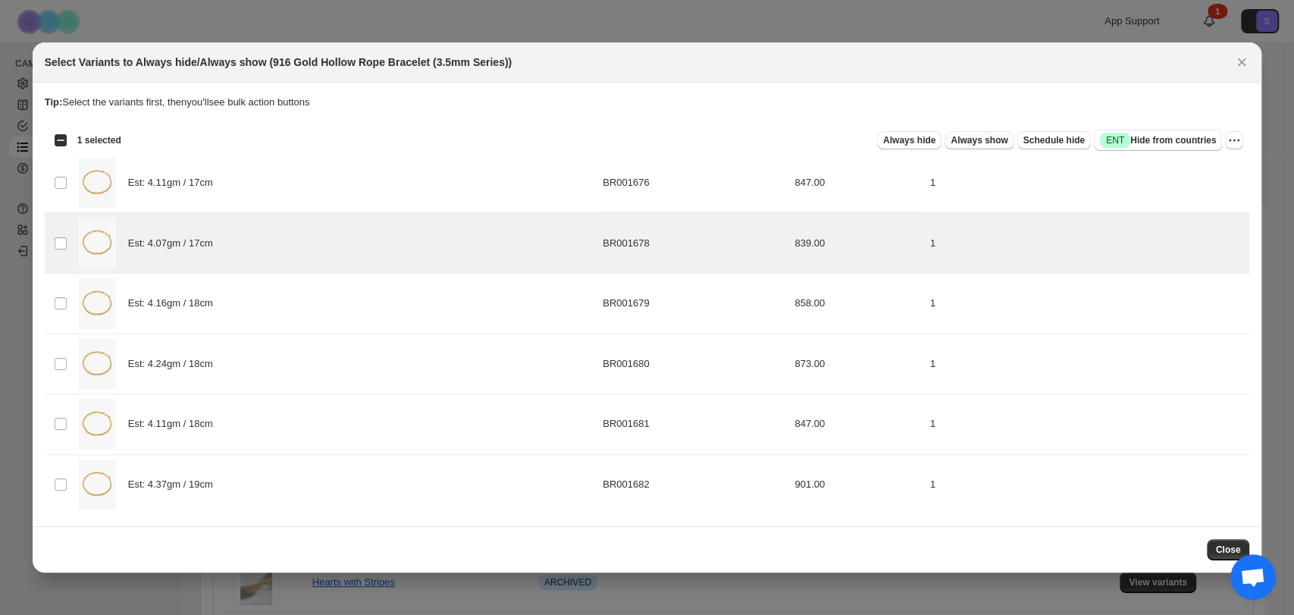
click at [1000, 139] on span "Always show" at bounding box center [979, 140] width 57 height 12
